Goal: Information Seeking & Learning: Learn about a topic

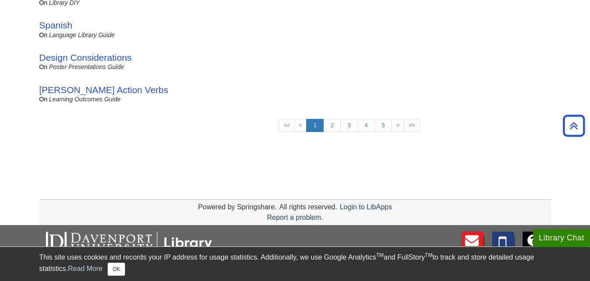
scroll to position [758, 0]
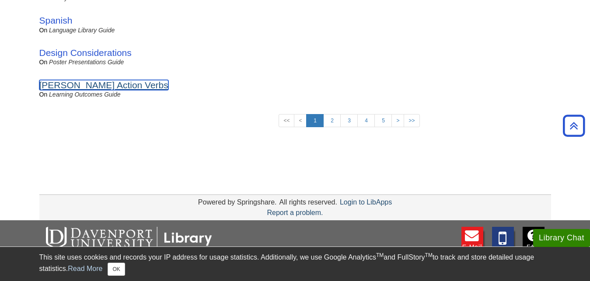
click at [91, 86] on link "[PERSON_NAME] Action Verbs" at bounding box center [103, 85] width 129 height 10
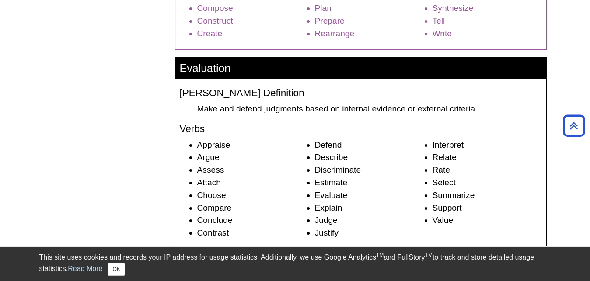
scroll to position [1427, 0]
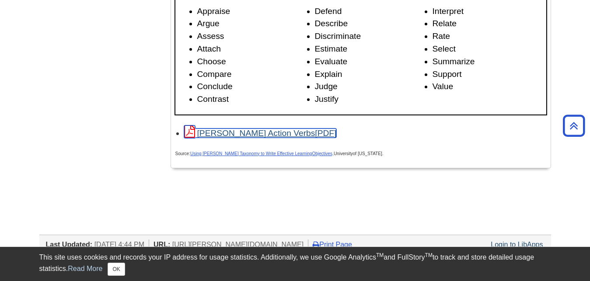
click at [244, 138] on link "[PERSON_NAME] Action Verbs" at bounding box center [260, 133] width 153 height 9
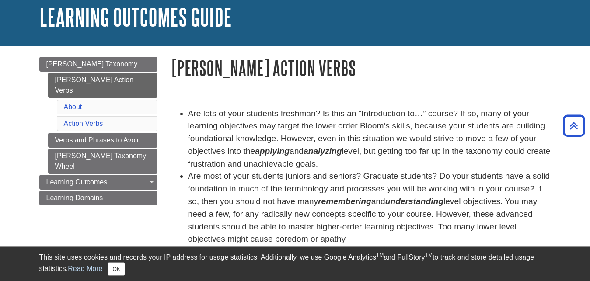
scroll to position [45, 0]
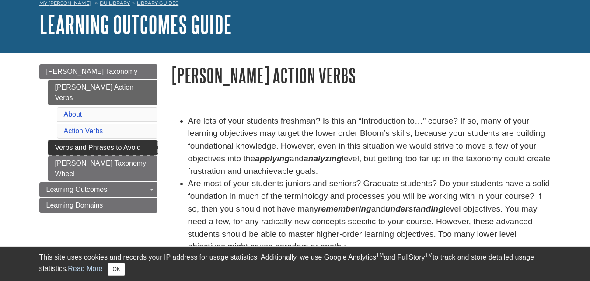
click at [132, 140] on link "Verbs and Phrases to Avoid" at bounding box center [102, 147] width 109 height 15
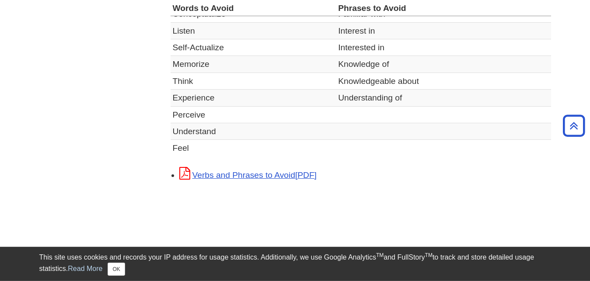
scroll to position [401, 0]
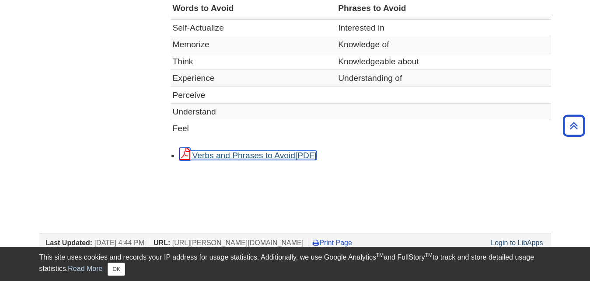
click at [280, 157] on link "Verbs and Phrases to Avoid" at bounding box center [247, 155] width 137 height 9
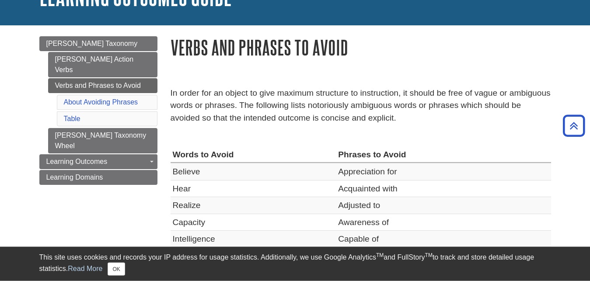
scroll to position [45, 0]
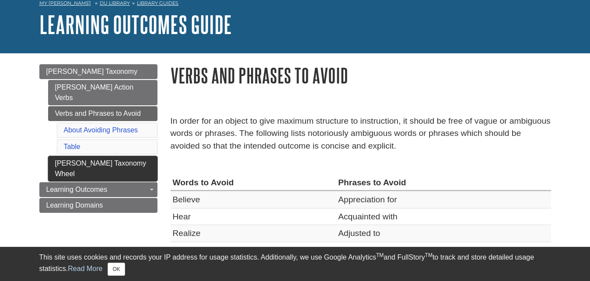
click at [129, 156] on link "Bloom's Taxonomy Wheel" at bounding box center [102, 168] width 109 height 25
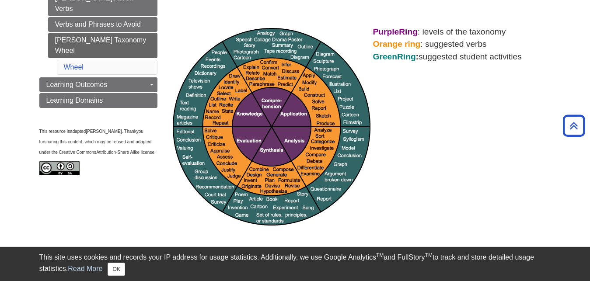
scroll to position [89, 0]
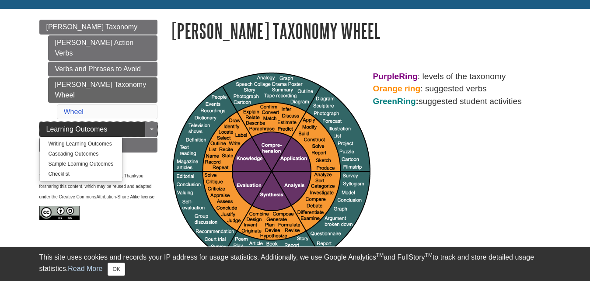
click at [137, 122] on link "Learning Outcomes" at bounding box center [98, 129] width 118 height 15
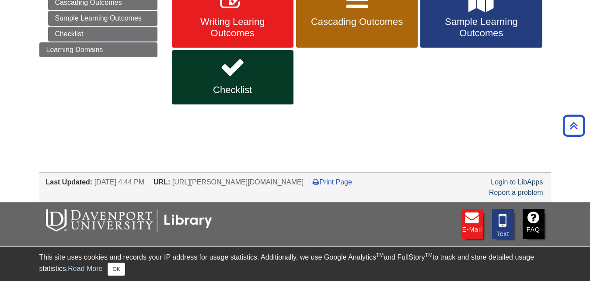
scroll to position [134, 0]
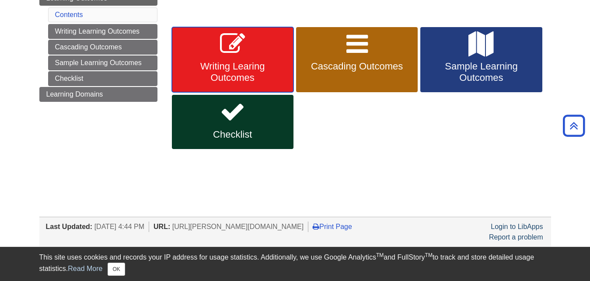
click at [235, 64] on span "Writing Learing Outcomes" at bounding box center [232, 72] width 108 height 23
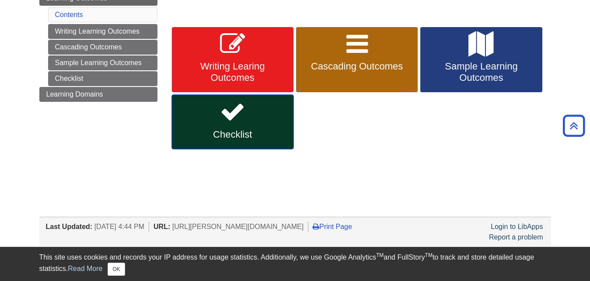
click at [248, 121] on link "Checklist" at bounding box center [233, 122] width 122 height 54
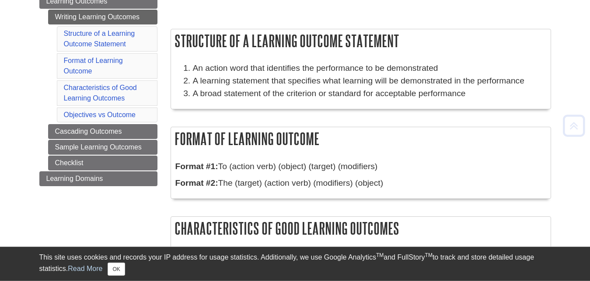
scroll to position [134, 0]
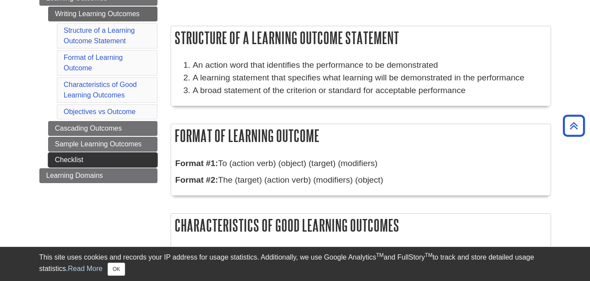
click at [124, 156] on link "Checklist" at bounding box center [102, 160] width 109 height 15
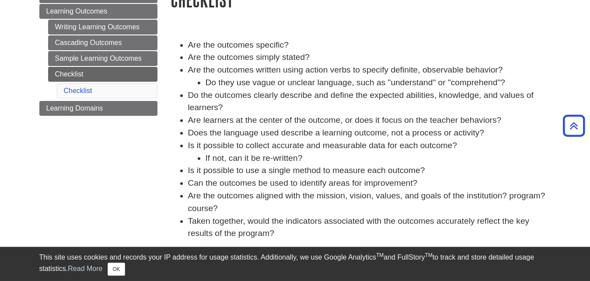
scroll to position [89, 0]
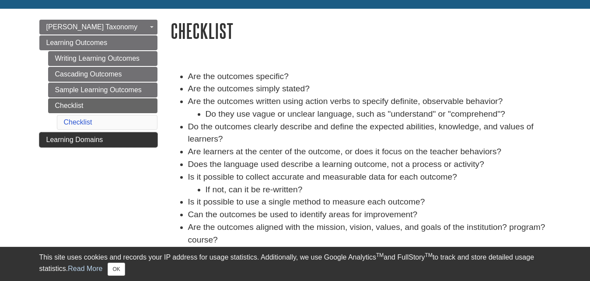
click at [113, 142] on link "Learning Domains" at bounding box center [98, 140] width 118 height 15
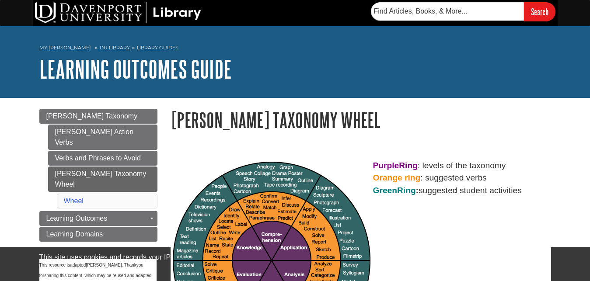
scroll to position [89, 0]
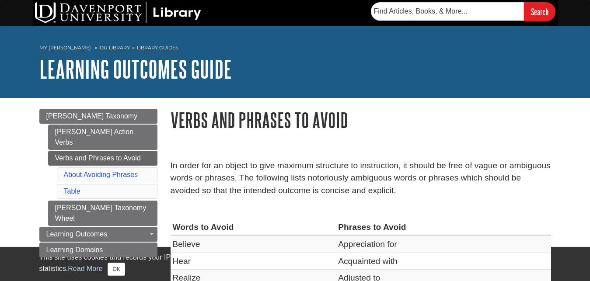
scroll to position [45, 0]
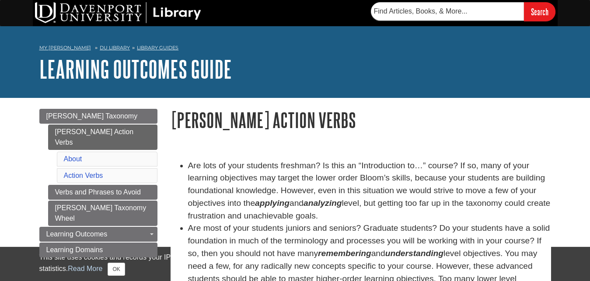
scroll to position [45, 0]
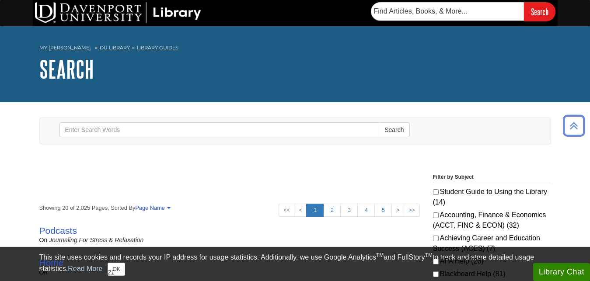
scroll to position [758, 0]
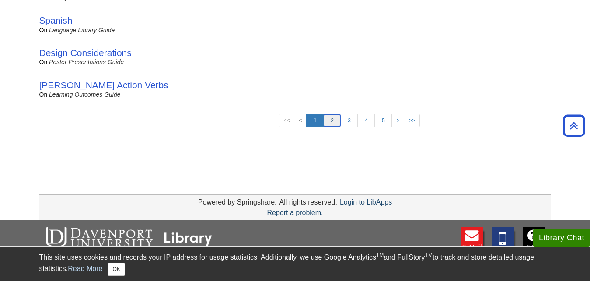
click at [332, 122] on link "2" at bounding box center [331, 120] width 17 height 13
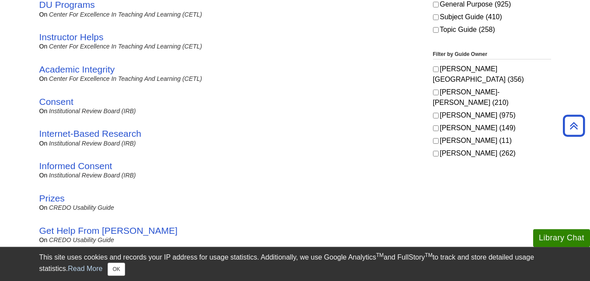
scroll to position [491, 0]
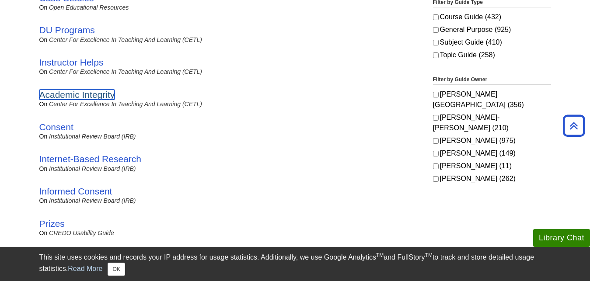
click at [91, 95] on link "Academic Integrity" at bounding box center [77, 95] width 76 height 10
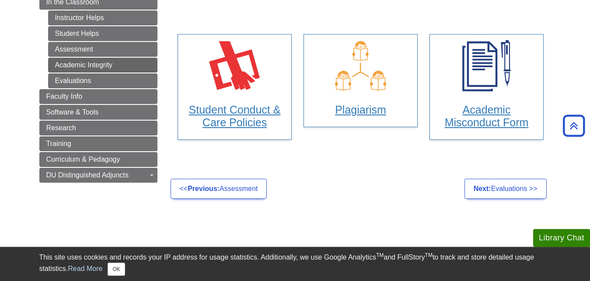
scroll to position [134, 0]
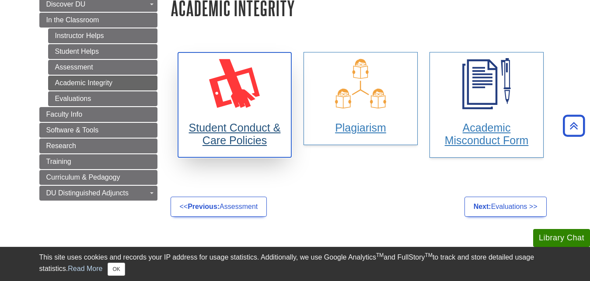
click at [245, 131] on h3 "Student Conduct & Care Policies" at bounding box center [234, 134] width 101 height 25
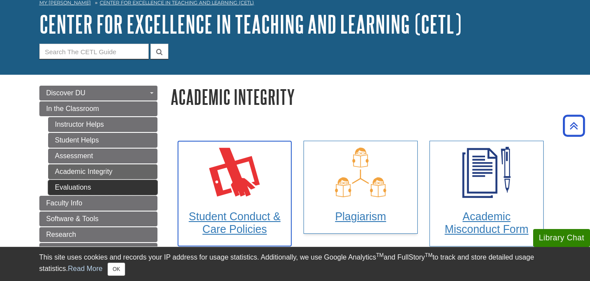
scroll to position [45, 0]
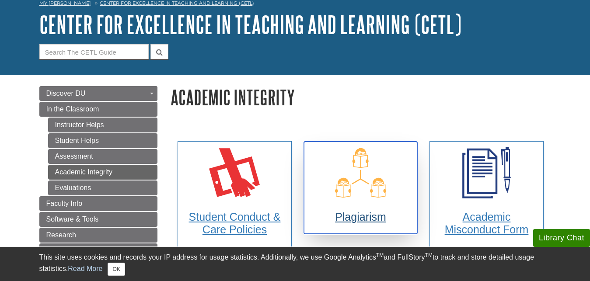
click at [364, 218] on h3 "Plagiarism" at bounding box center [360, 217] width 101 height 13
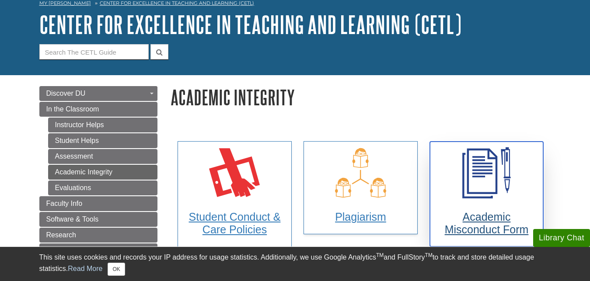
click at [472, 224] on h3 "Academic Misconduct Form" at bounding box center [486, 223] width 101 height 25
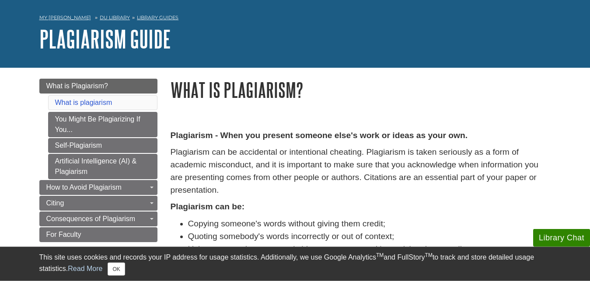
scroll to position [89, 0]
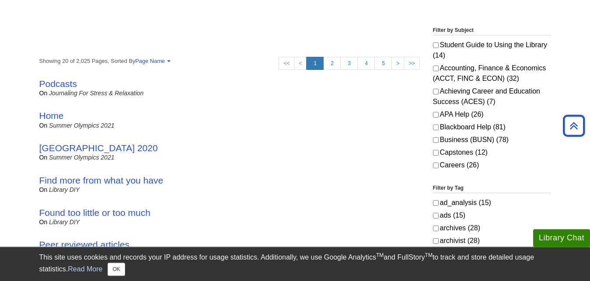
scroll to position [134, 0]
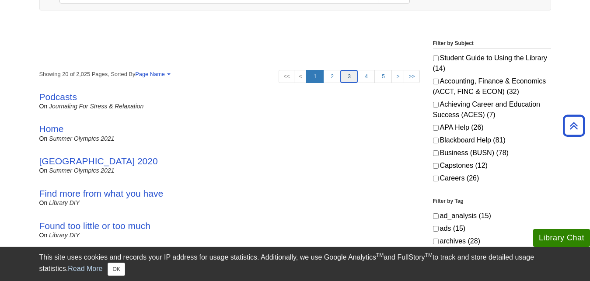
click at [351, 81] on link "3" at bounding box center [348, 76] width 17 height 13
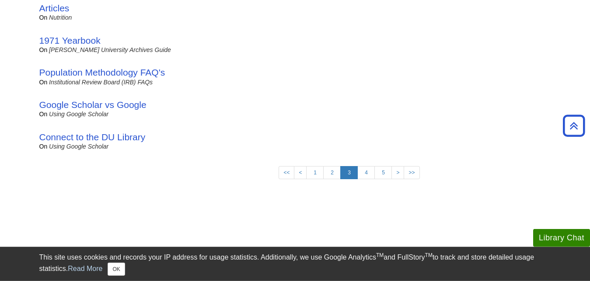
scroll to position [714, 0]
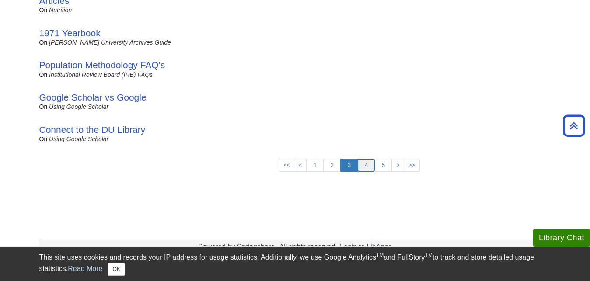
click at [368, 165] on link "4" at bounding box center [365, 165] width 17 height 13
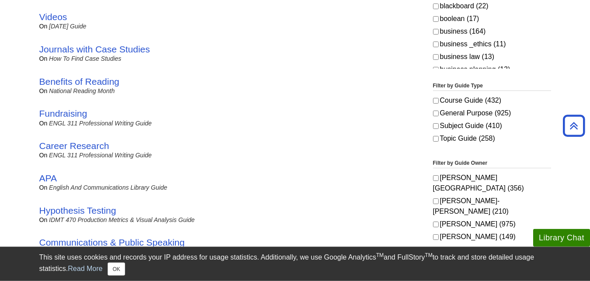
scroll to position [401, 0]
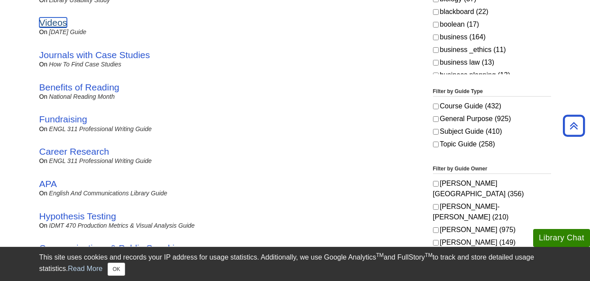
click at [54, 22] on link "Videos" at bounding box center [53, 22] width 28 height 10
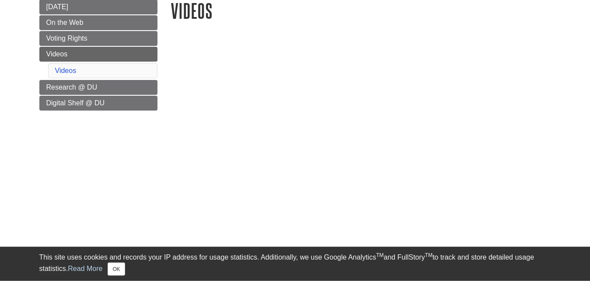
scroll to position [134, 0]
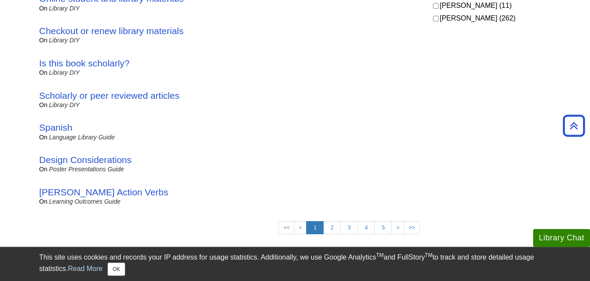
scroll to position [758, 0]
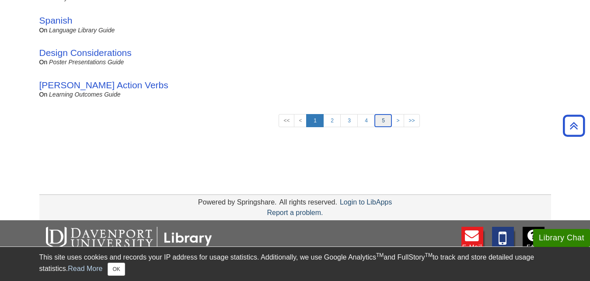
click at [382, 123] on link "5" at bounding box center [382, 120] width 17 height 13
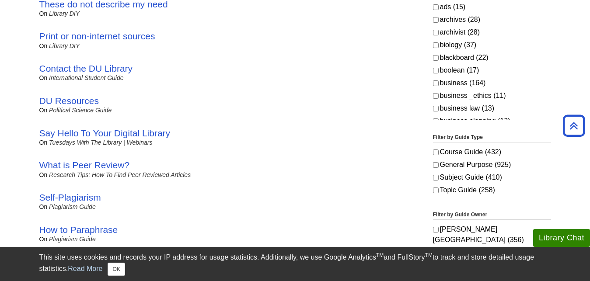
scroll to position [357, 0]
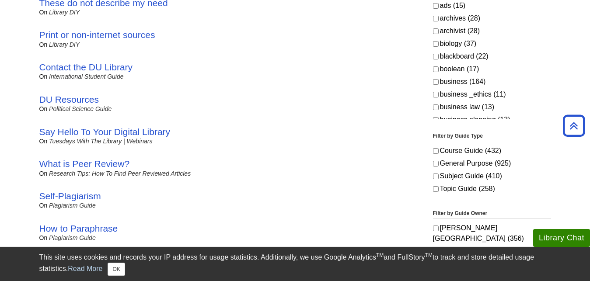
scroll to position [758, 0]
